Goal: Task Accomplishment & Management: Use online tool/utility

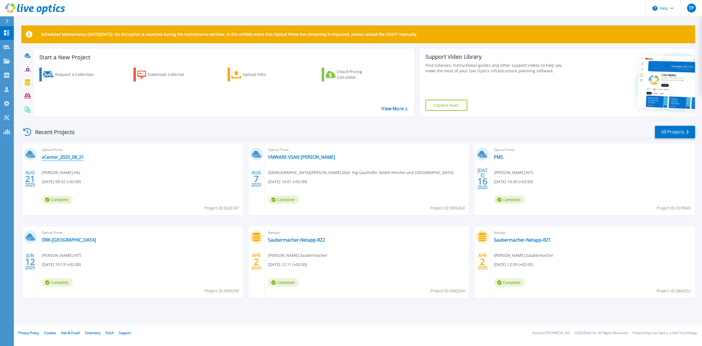
click at [65, 158] on link "vCenter_2025_08_21" at bounding box center [63, 157] width 42 height 6
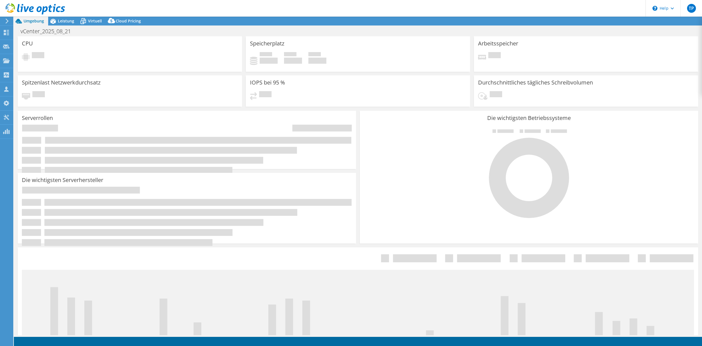
select select "USD"
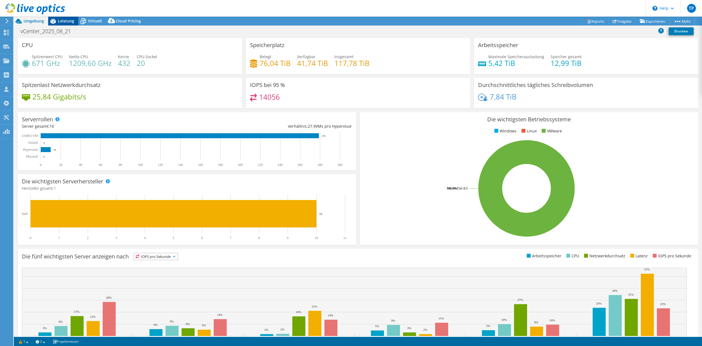
click at [61, 23] on span "Leistung" at bounding box center [66, 20] width 16 height 5
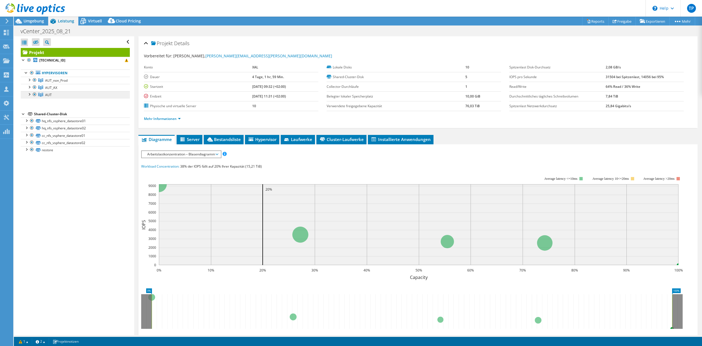
click at [52, 95] on link "AUT" at bounding box center [75, 94] width 109 height 7
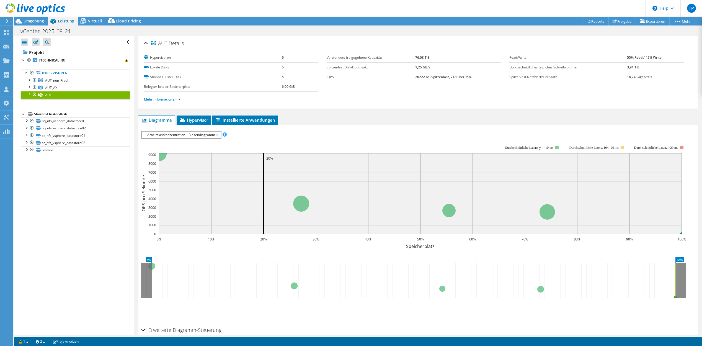
click at [170, 134] on span "Arbeitslastkonzentration – Blasendiagramm" at bounding box center [181, 135] width 73 height 7
click at [162, 175] on li "CPU-Prozentwert" at bounding box center [181, 174] width 79 height 7
